Goal: Task Accomplishment & Management: Use online tool/utility

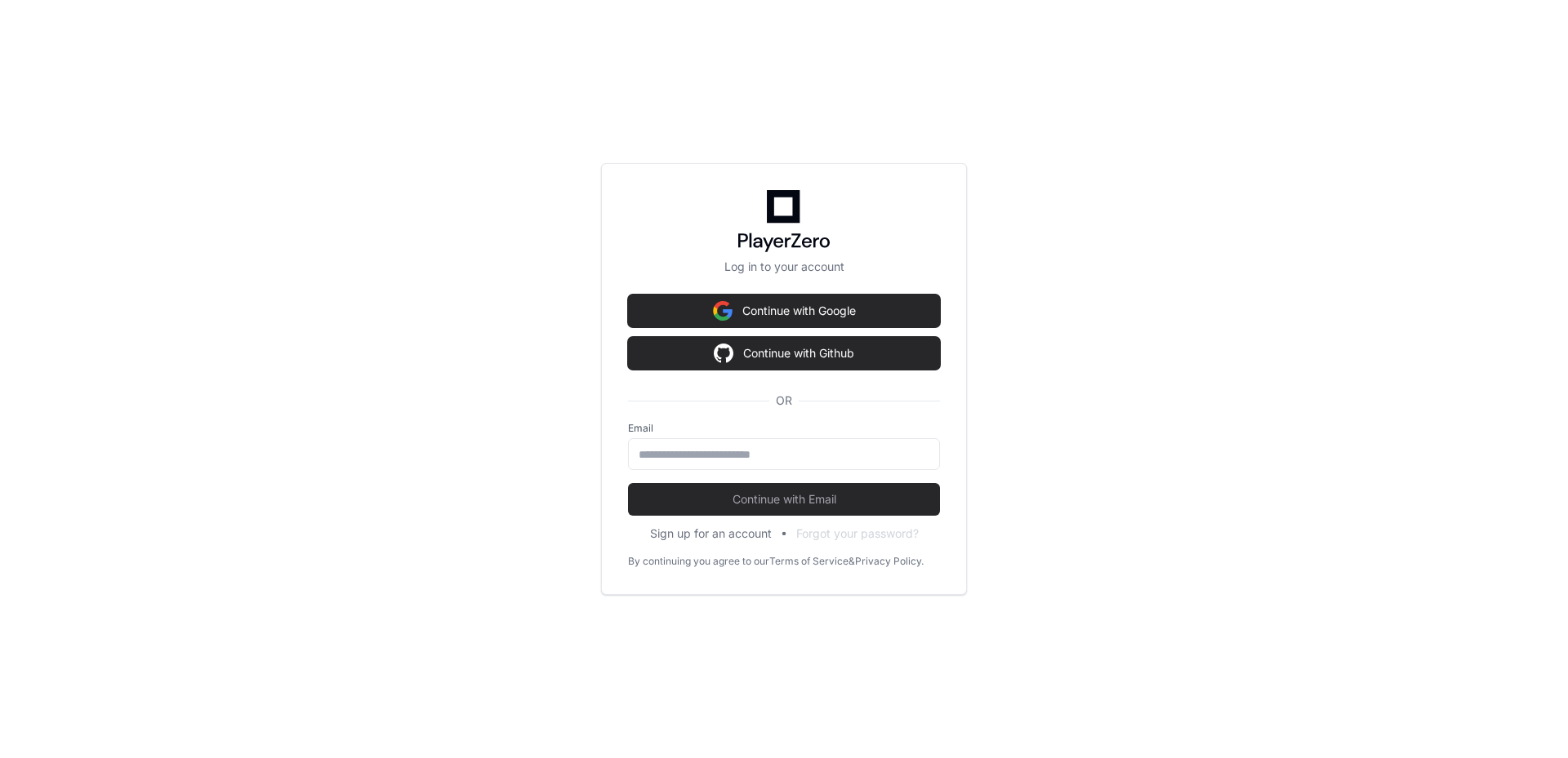
click at [737, 430] on label "Email" at bounding box center [784, 429] width 312 height 13
click at [725, 458] on input "email" at bounding box center [784, 454] width 291 height 16
click at [716, 455] on input "email" at bounding box center [784, 454] width 291 height 16
click at [567, 524] on div "Log in to your account Continue with Google Continue with Github OR Email Conti…" at bounding box center [784, 379] width 1568 height 758
click at [714, 458] on input "email" at bounding box center [784, 454] width 291 height 16
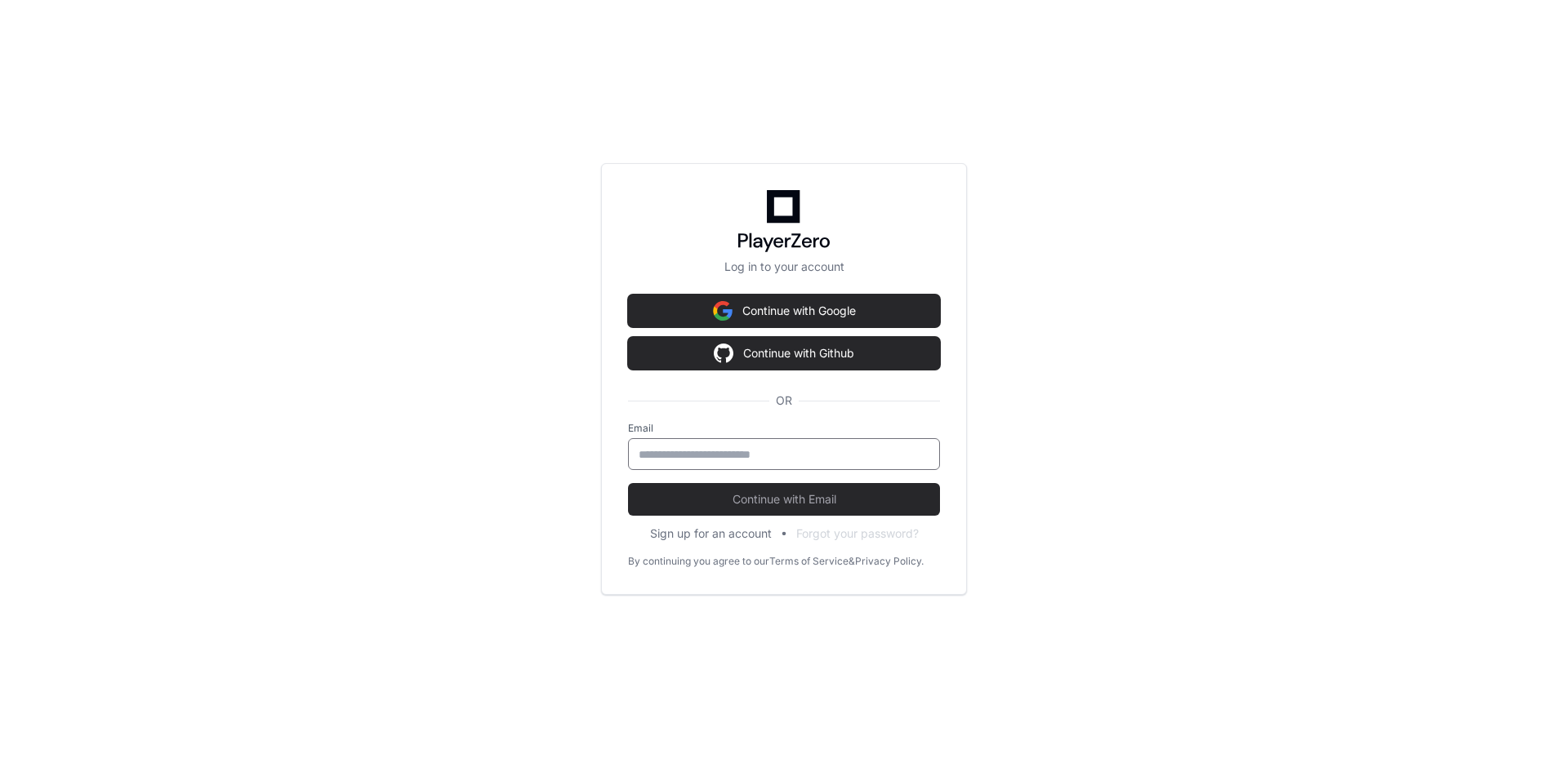
type input "**********"
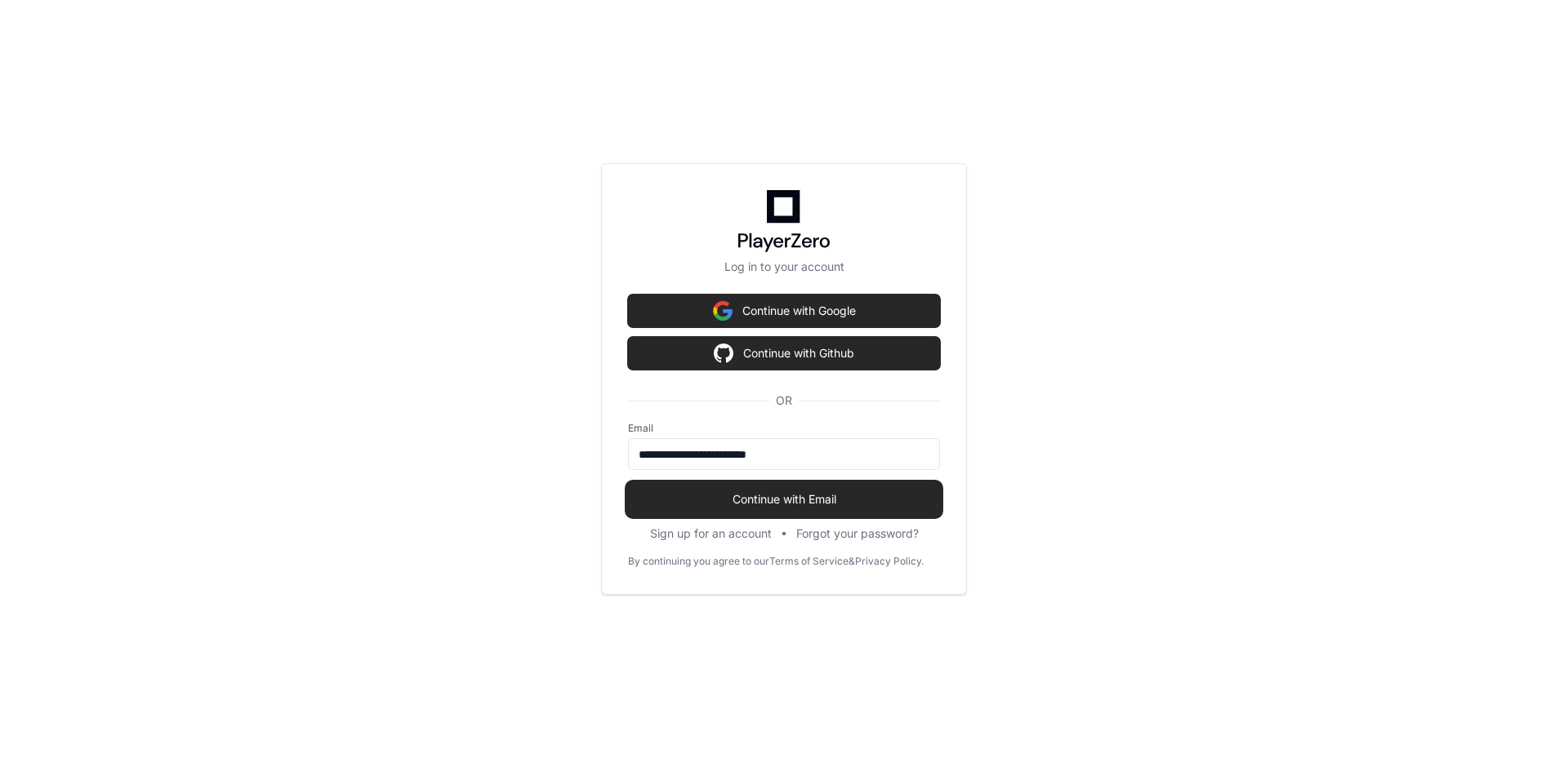
click at [793, 497] on span "Continue with Email" at bounding box center [784, 498] width 312 height 16
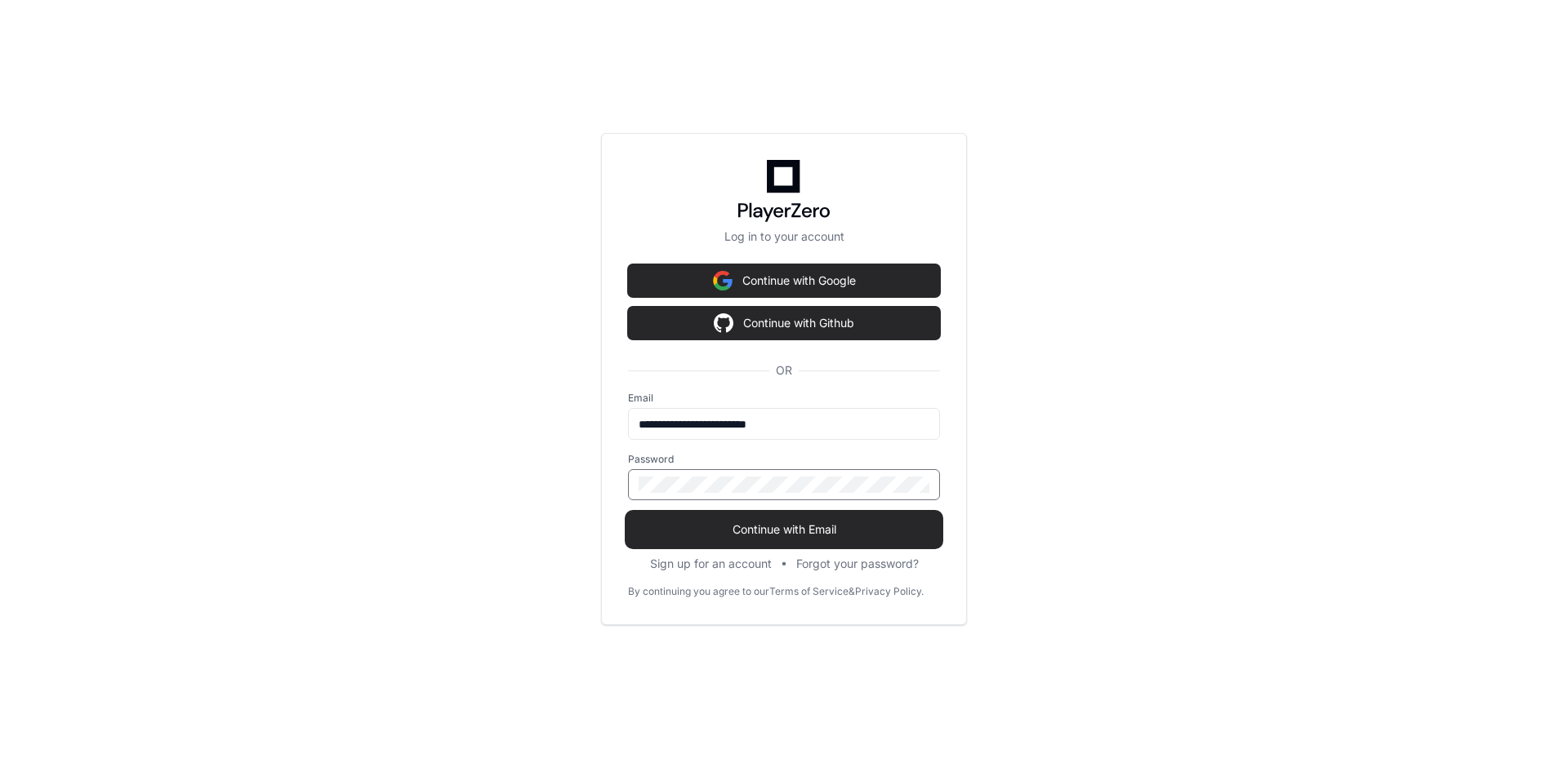
click at [861, 527] on span "Continue with Email" at bounding box center [784, 529] width 312 height 16
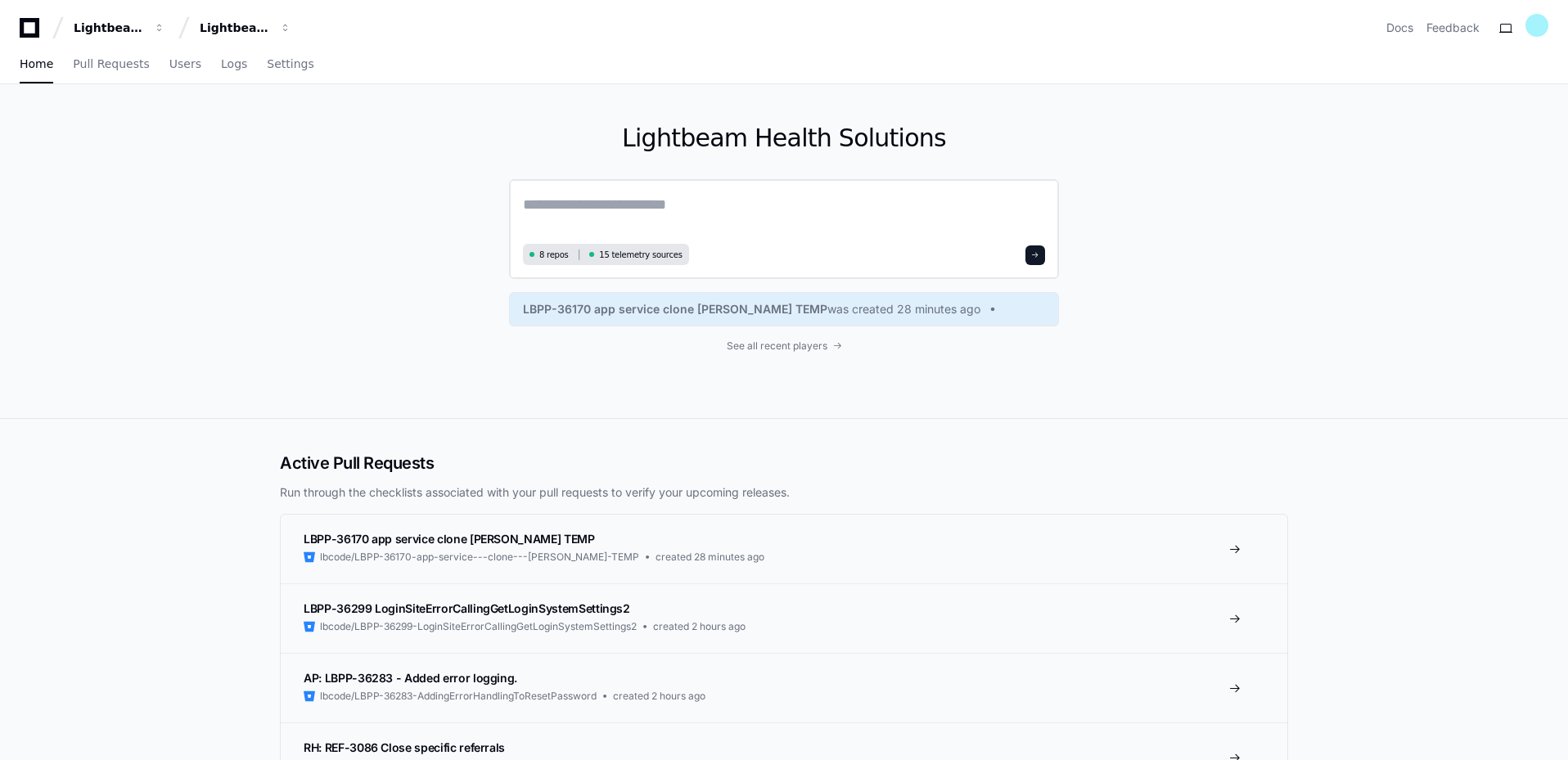
click at [637, 221] on textarea at bounding box center [783, 216] width 522 height 45
drag, startPoint x: 635, startPoint y: 217, endPoint x: 601, endPoint y: 216, distance: 34.0
click at [601, 216] on textarea at bounding box center [783, 216] width 522 height 45
paste textarea "*******"
type textarea "**********"
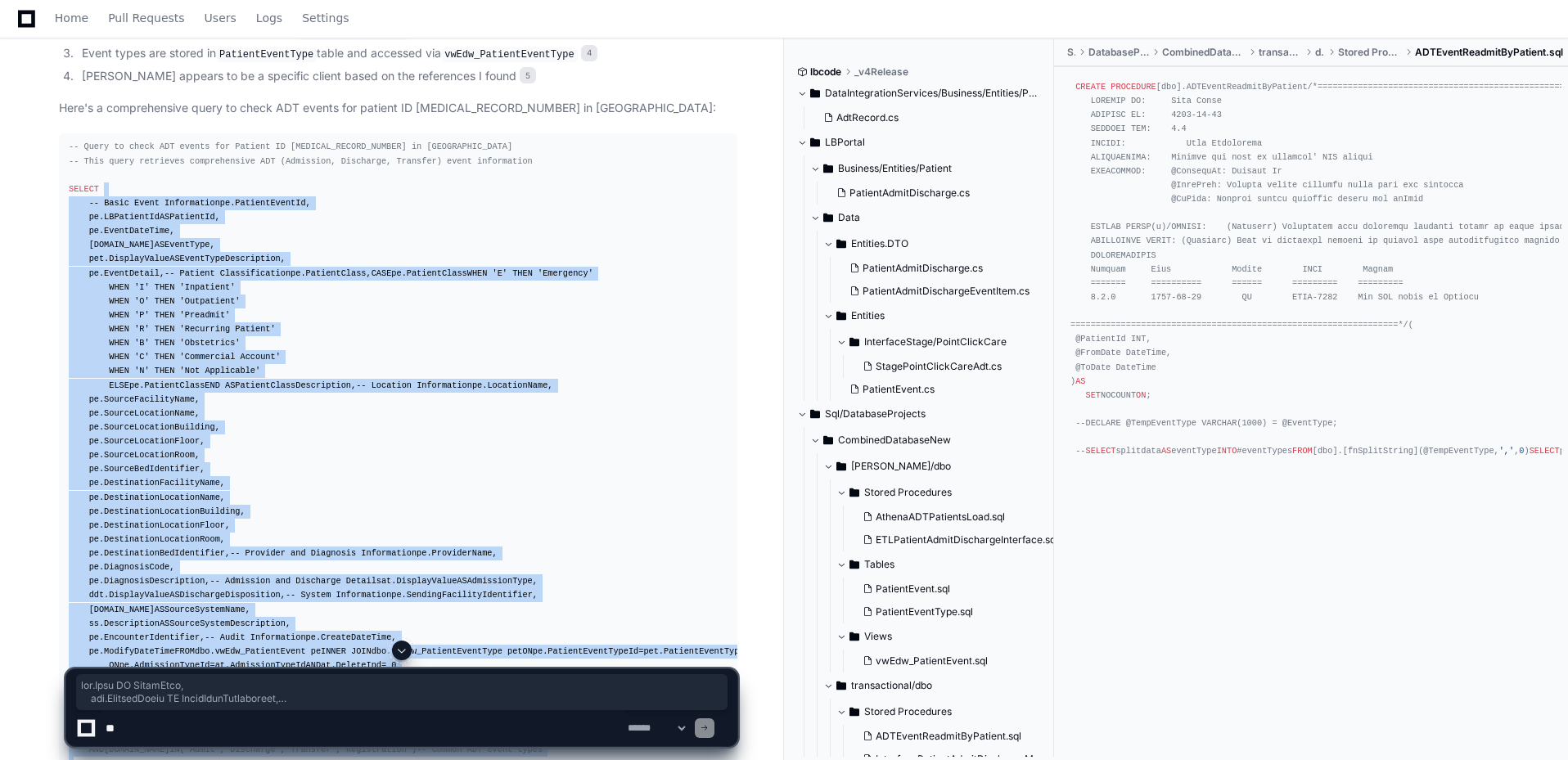
scroll to position [1028, 0]
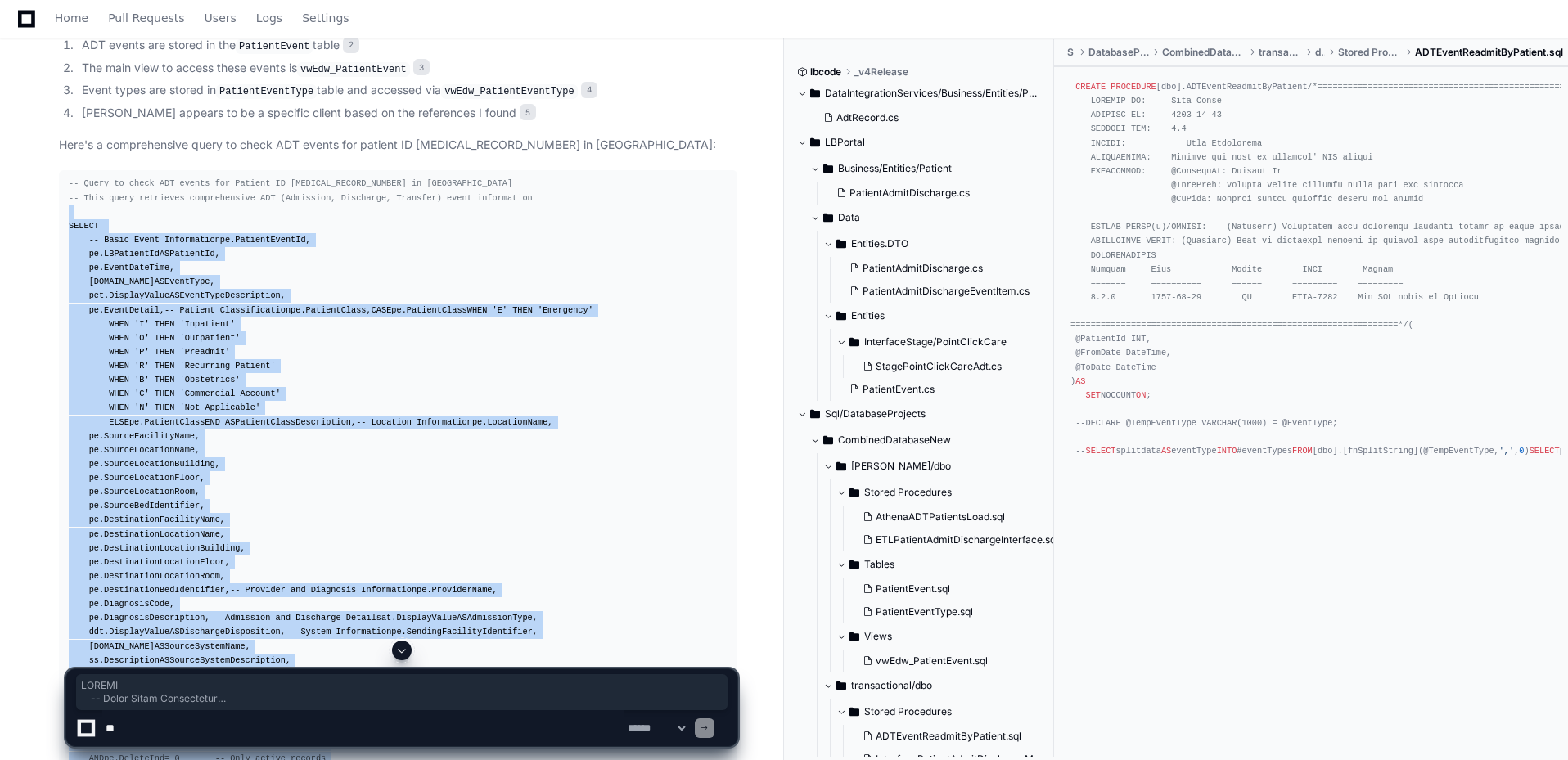
drag, startPoint x: 238, startPoint y: 268, endPoint x: 223, endPoint y: 273, distance: 15.8
click at [69, 214] on pre "-- Query to check ADT events for Patient ID [MEDICAL_RECORD_NUMBER] in [GEOGRAP…" at bounding box center [398, 534] width 679 height 727
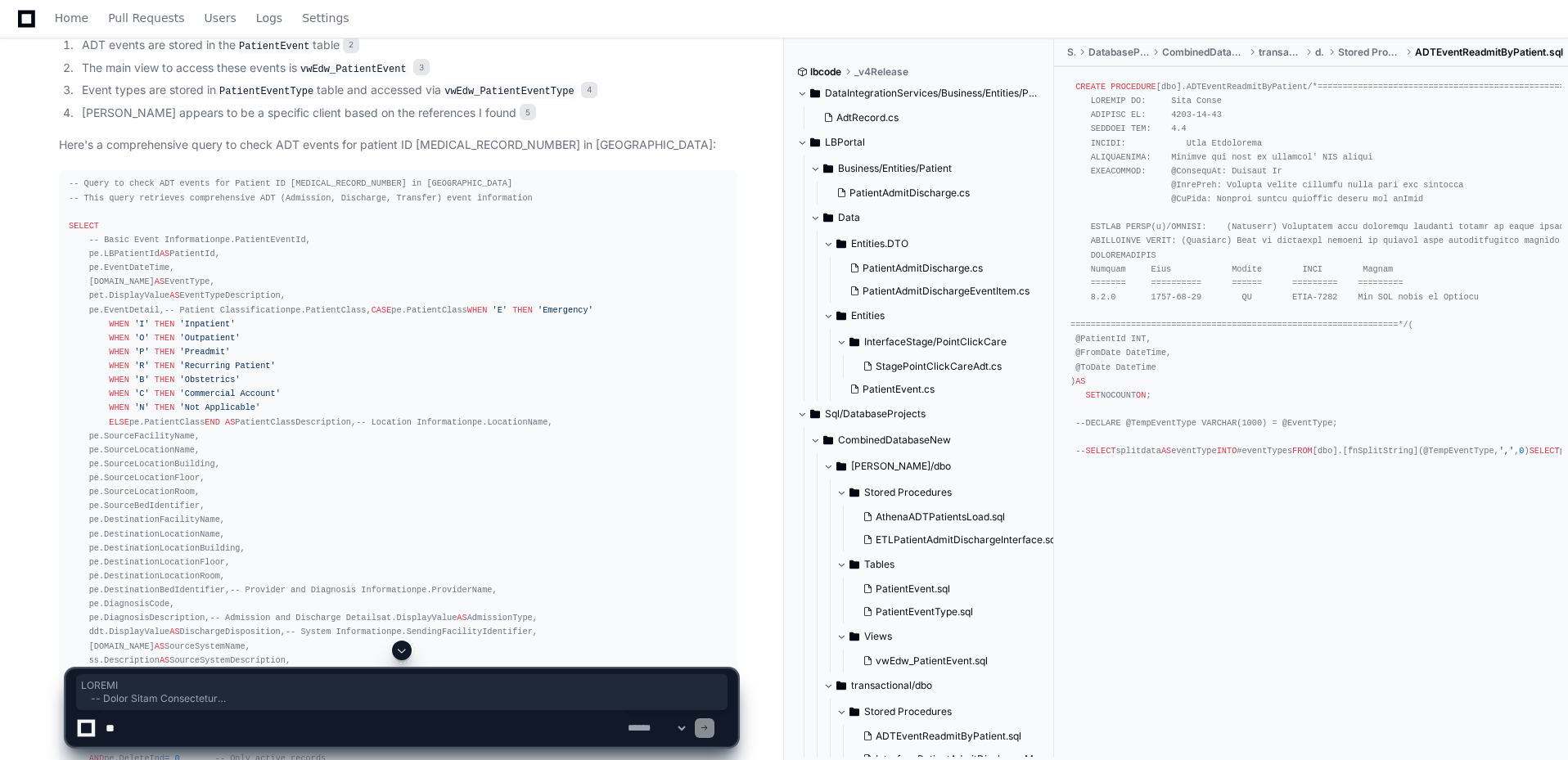
click at [65, 184] on pre "-- Query to check ADT events for Patient ID [MEDICAL_RECORD_NUMBER] in [GEOGRAP…" at bounding box center [398, 534] width 679 height 727
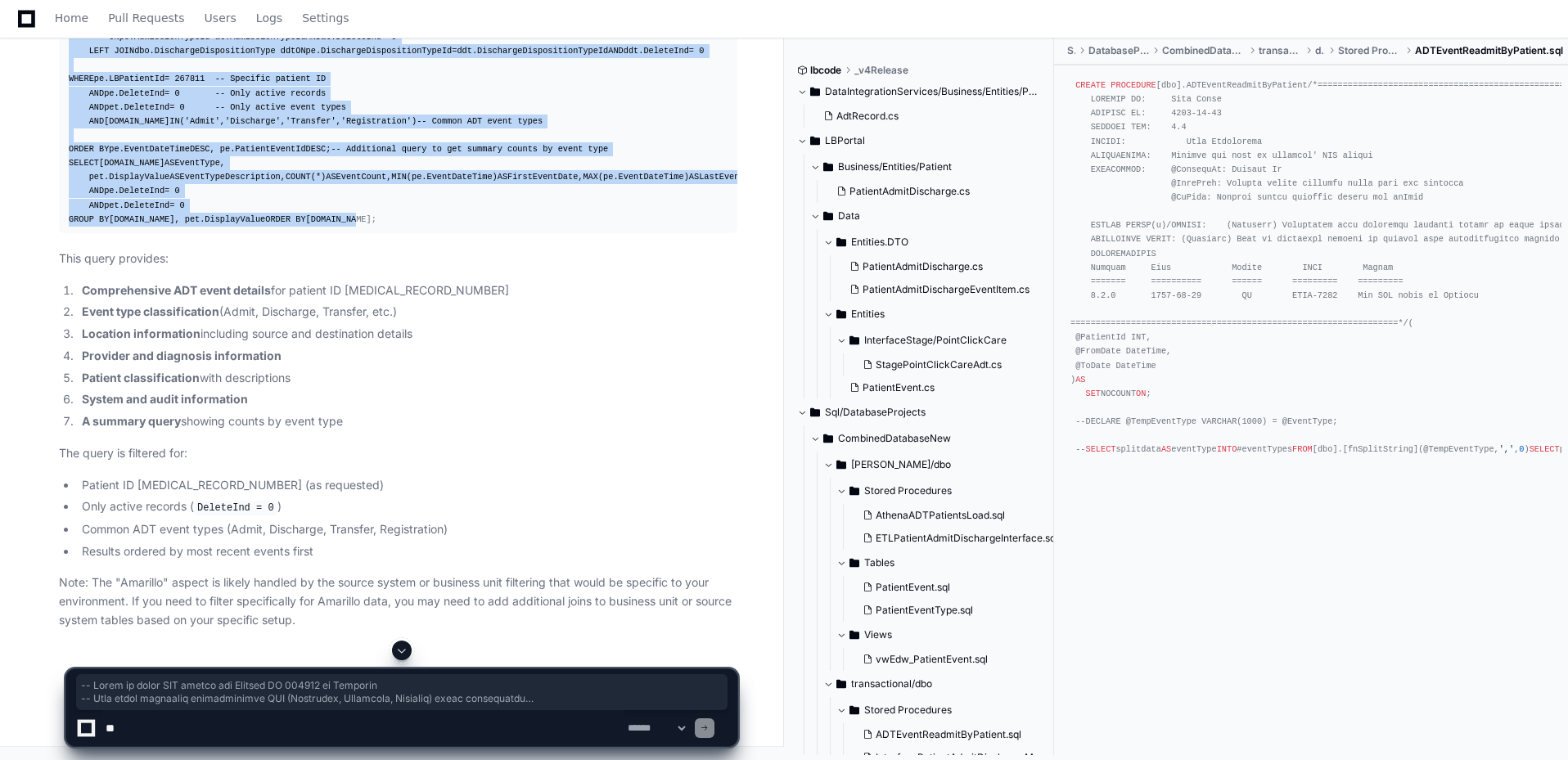
scroll to position [2255, 0]
drag, startPoint x: 69, startPoint y: 182, endPoint x: 196, endPoint y: 252, distance: 145.0
copy div "-- Query to check ADT events for Patient ID [MEDICAL_RECORD_NUMBER] in Amarillo…"
